Goal: Task Accomplishment & Management: Use online tool/utility

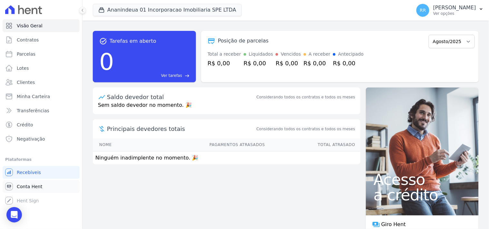
click at [34, 182] on link "Conta Hent" at bounding box center [41, 186] width 77 height 13
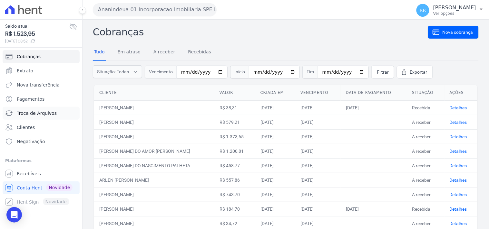
click at [65, 114] on link "Troca de Arquivos" at bounding box center [41, 113] width 77 height 13
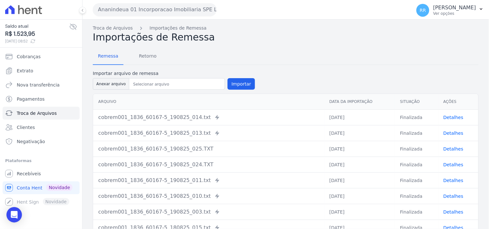
click at [147, 10] on button "Ananindeua 01 Incorporacao Imobiliaria SPE LTDA" at bounding box center [155, 9] width 124 height 13
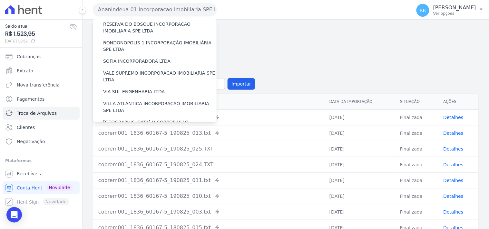
scroll to position [288, 0]
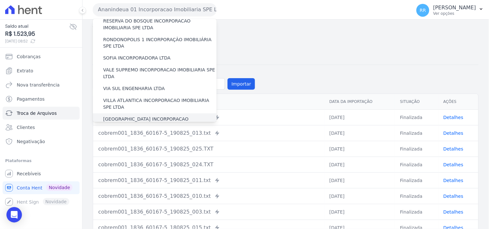
click at [110, 116] on label "[GEOGRAPHIC_DATA] INCORPORACAO IMOBILIARIA SPE LTDA" at bounding box center [159, 123] width 113 height 14
click at [0, 0] on input "[GEOGRAPHIC_DATA] INCORPORACAO IMOBILIARIA SPE LTDA" at bounding box center [0, 0] width 0 height 0
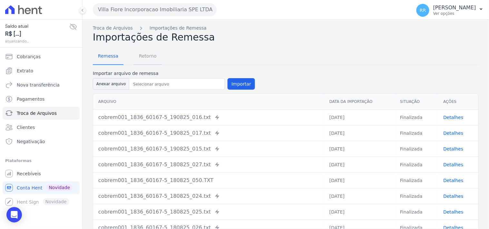
click at [143, 58] on span "Retorno" at bounding box center [147, 56] width 25 height 13
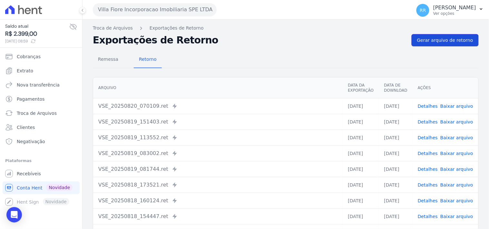
click at [433, 40] on span "Gerar arquivo de retorno" at bounding box center [445, 40] width 56 height 6
click at [112, 66] on link "Remessa" at bounding box center [108, 60] width 31 height 17
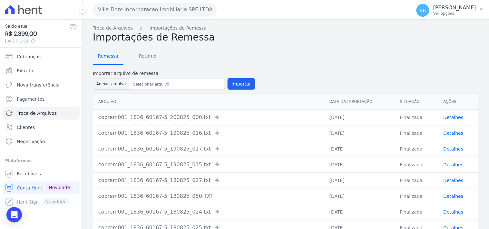
click at [107, 57] on span "Remessa" at bounding box center [108, 56] width 28 height 13
click at [119, 83] on button "Anexar arquivo" at bounding box center [111, 84] width 36 height 12
click at [118, 83] on button "Anexar arquivo" at bounding box center [111, 84] width 36 height 12
type input "cobrem001_1836_60167-5_200825_001.TXT"
click at [249, 83] on button "Importar" at bounding box center [241, 84] width 27 height 12
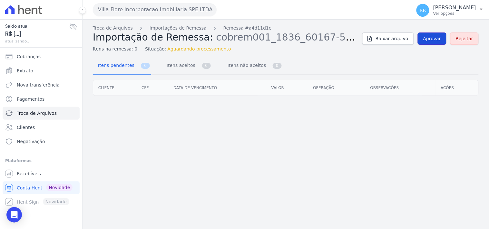
click at [431, 41] on span "Aprovar" at bounding box center [432, 38] width 18 height 6
click at [441, 44] on link "Aprovar" at bounding box center [432, 39] width 29 height 12
click at [434, 42] on link "Aprovar" at bounding box center [432, 39] width 29 height 12
click at [430, 35] on link "Aprovar" at bounding box center [432, 39] width 29 height 12
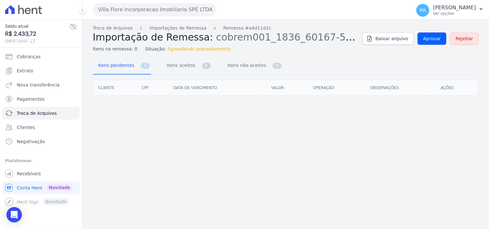
click at [430, 35] on link "Aprovar" at bounding box center [432, 39] width 29 height 12
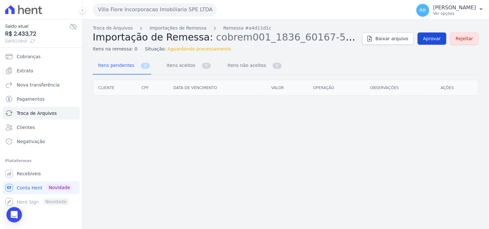
click at [433, 35] on span "Aprovar" at bounding box center [432, 38] width 18 height 6
click at [432, 37] on span "Aprovar" at bounding box center [432, 38] width 18 height 6
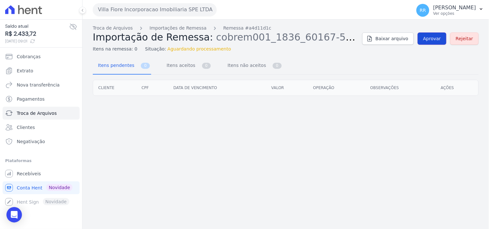
click at [432, 37] on span "Aprovar" at bounding box center [432, 38] width 18 height 6
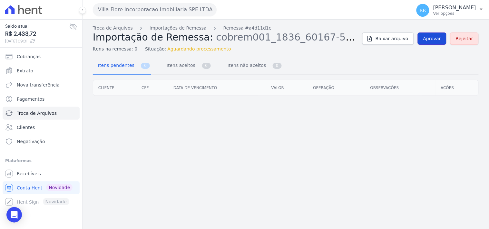
click at [432, 37] on span "Aprovar" at bounding box center [432, 38] width 18 height 6
click at [433, 36] on span "Aprovar" at bounding box center [432, 38] width 18 height 6
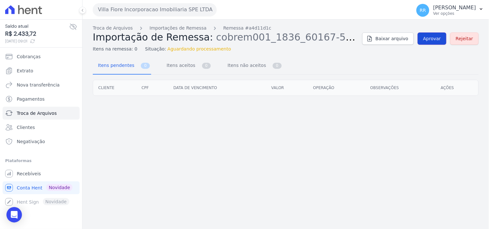
click at [433, 36] on span "Aprovar" at bounding box center [432, 38] width 18 height 6
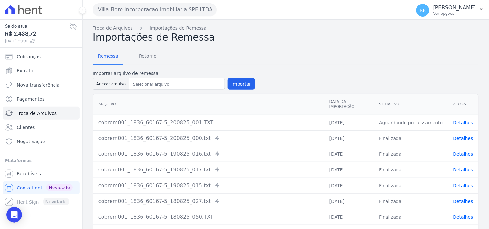
click at [88, 84] on div "Troca de Arquivos Importações de Remessa Importações de Remessa Remessa Retorno…" at bounding box center [286, 160] width 406 height 281
click at [91, 83] on div "Troca de Arquivos Importações de Remessa Importações de Remessa Remessa Retorno…" at bounding box center [286, 160] width 406 height 281
click at [95, 83] on button "Anexar arquivo" at bounding box center [111, 84] width 36 height 12
type input "cobrem001_1836_60167-5_200825_001.TXT"
click at [244, 87] on button "Importar" at bounding box center [241, 84] width 27 height 12
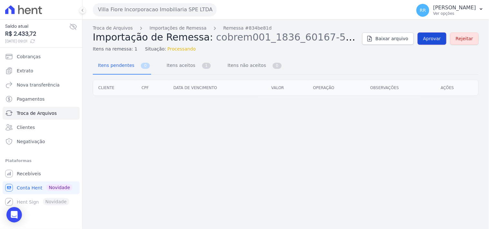
click at [433, 34] on link "Aprovar" at bounding box center [432, 39] width 29 height 12
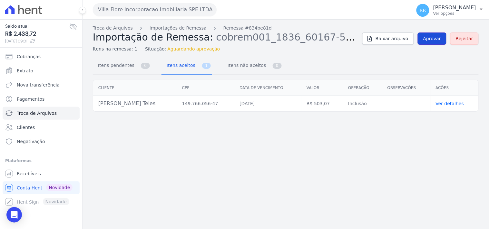
click at [429, 37] on span "Aprovar" at bounding box center [432, 38] width 18 height 6
click at [438, 45] on div "Troca de Arquivos Importações de Remessa Remessa #834be81d Importação de Remess…" at bounding box center [286, 39] width 386 height 28
click at [438, 40] on span "Aprovar" at bounding box center [432, 38] width 18 height 6
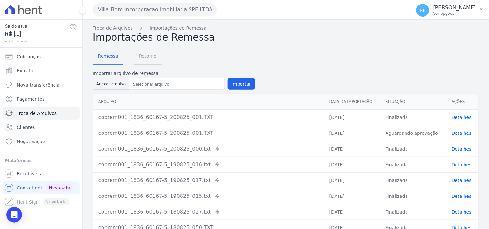
click at [154, 54] on span "Retorno" at bounding box center [147, 56] width 25 height 13
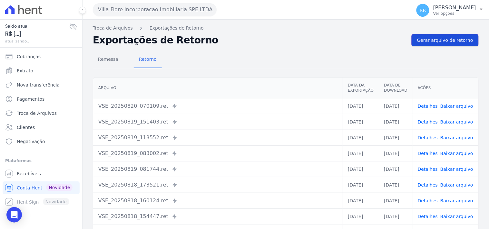
click at [445, 39] on span "Gerar arquivo de retorno" at bounding box center [445, 40] width 56 height 6
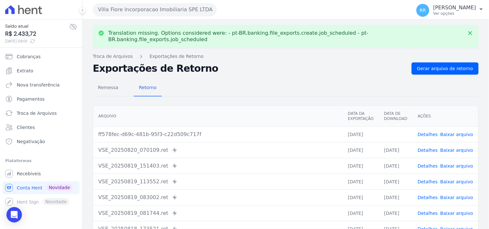
click at [468, 128] on td "Detalhes Baixar arquivo" at bounding box center [446, 135] width 66 height 16
click at [467, 132] on link "Baixar arquivo" at bounding box center [456, 134] width 33 height 5
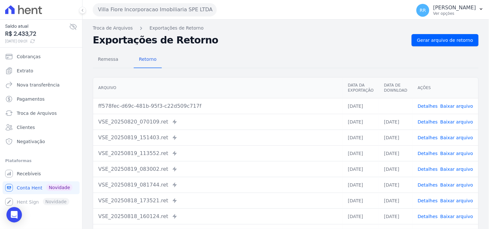
click at [271, 76] on div "Arquivo Data da Exportação Data de Download Ações ff578fec-d69c-481b-95f3-c22d5…" at bounding box center [286, 167] width 406 height 184
